Goal: Information Seeking & Learning: Check status

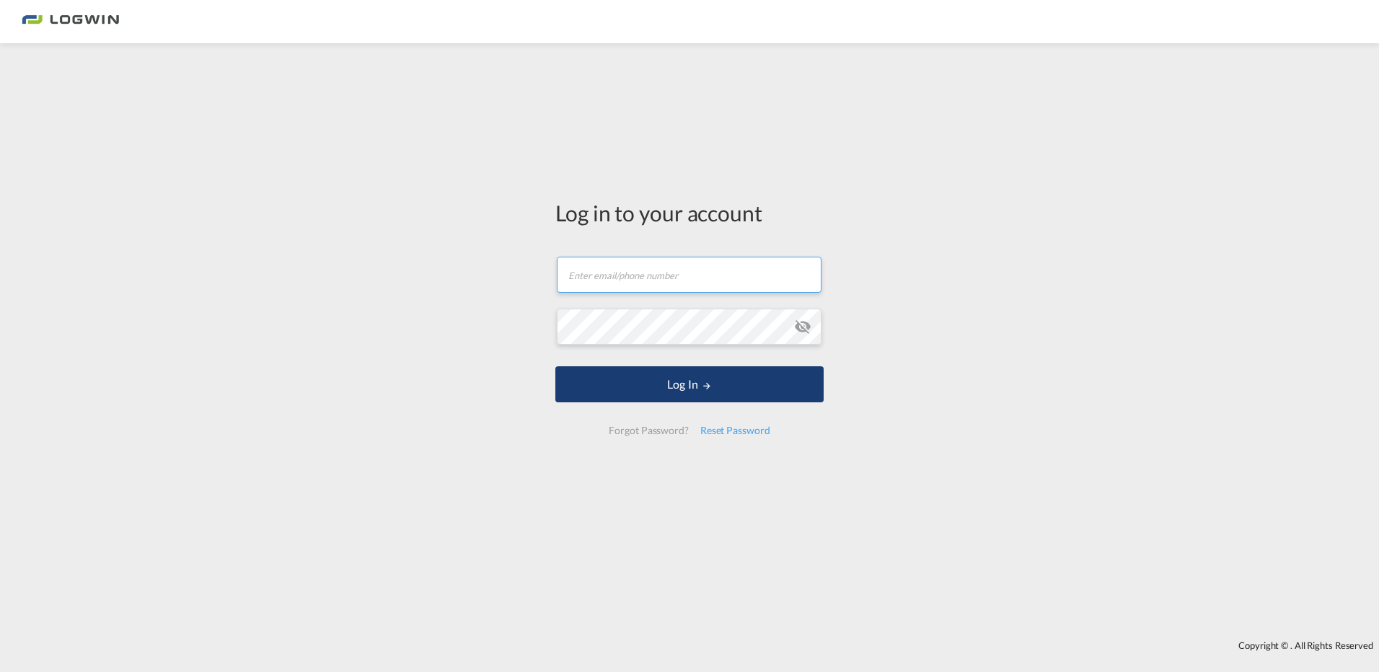
type input "[PERSON_NAME][EMAIL_ADDRESS][DOMAIN_NAME]"
click at [674, 384] on button "Log In" at bounding box center [689, 384] width 268 height 36
